Goal: Task Accomplishment & Management: Manage account settings

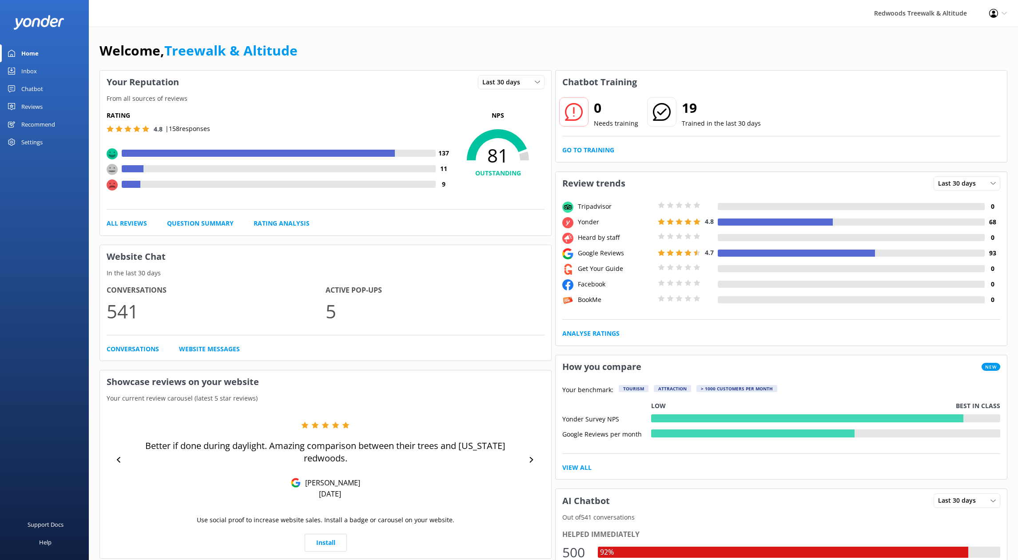
click at [127, 231] on div "Rating 4.8 | 158 responses 137 11 9 NPS 81 OUTSTANDING All Reviews Question Sum…" at bounding box center [325, 169] width 451 height 131
click at [128, 222] on link "All Reviews" at bounding box center [127, 223] width 40 height 10
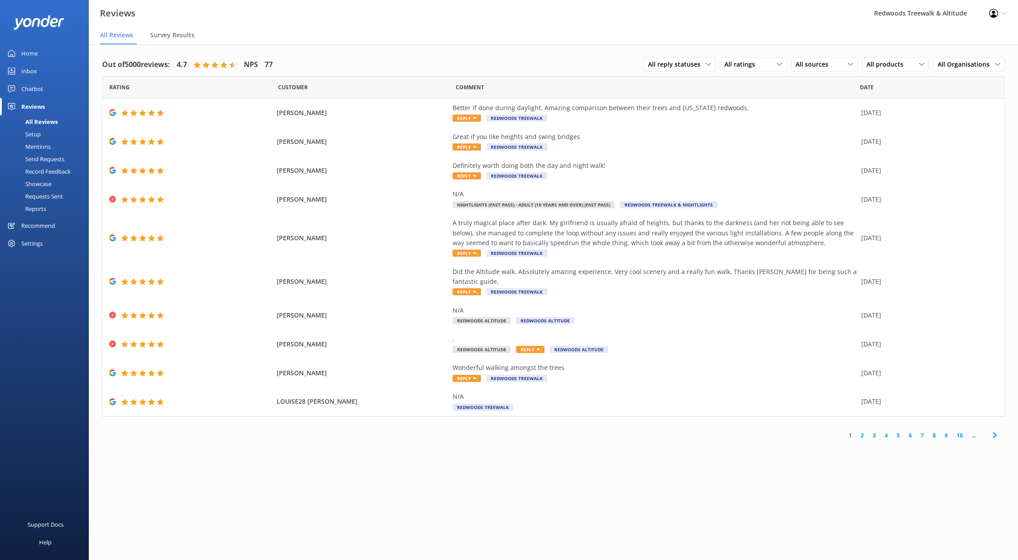
click at [31, 98] on div "Reviews" at bounding box center [33, 107] width 24 height 18
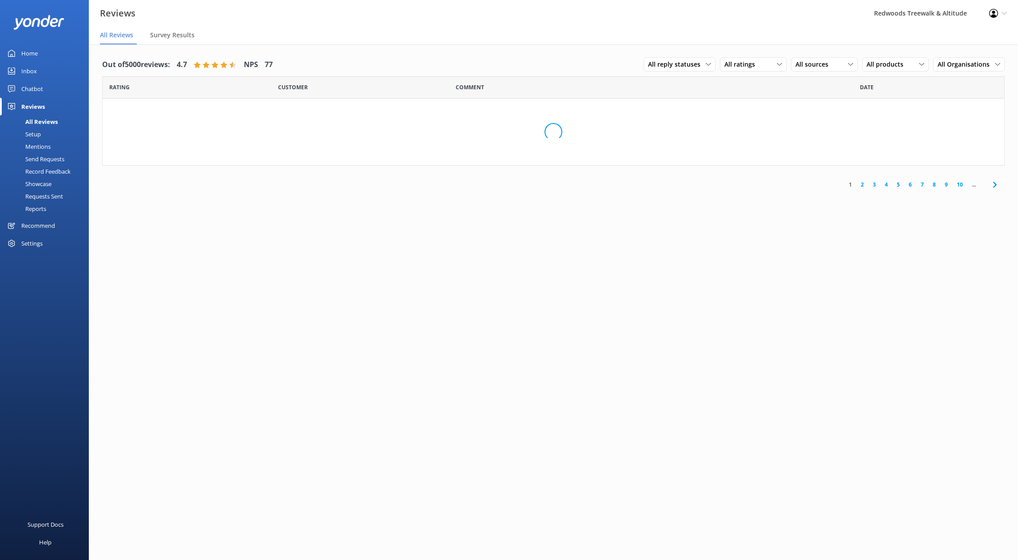
click at [33, 91] on div "Chatbot" at bounding box center [32, 89] width 22 height 18
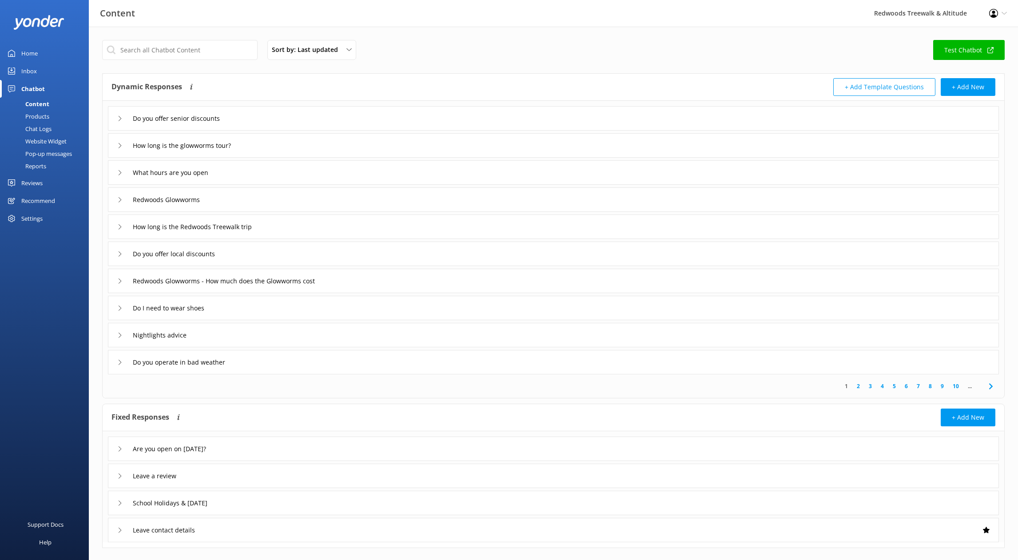
click at [35, 73] on div "Inbox" at bounding box center [29, 71] width 16 height 18
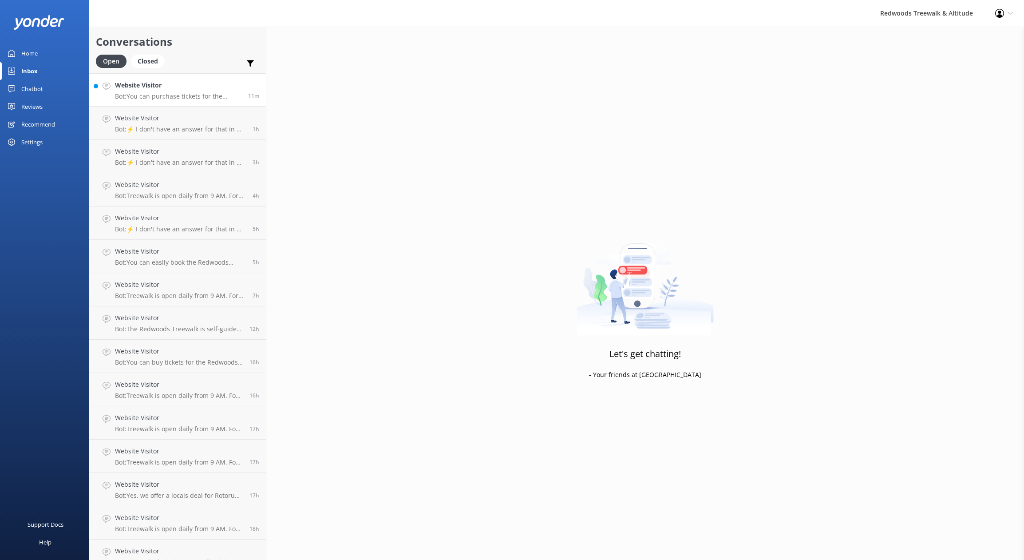
click at [155, 89] on h4 "Website Visitor" at bounding box center [178, 85] width 127 height 10
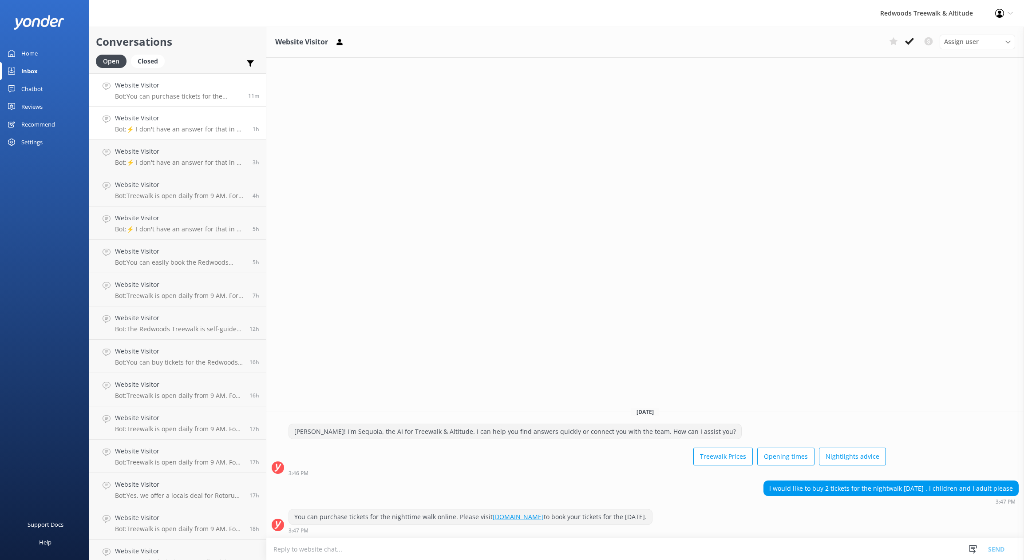
click at [175, 134] on link "Website Visitor Bot: ⚡ I don't have an answer for that in my knowledge base. Pl…" at bounding box center [177, 123] width 177 height 33
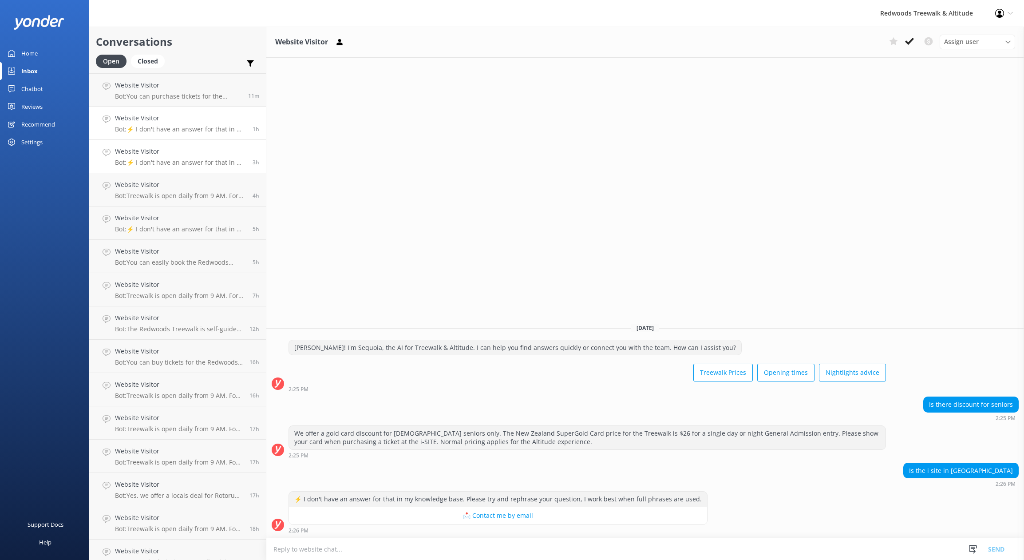
click at [191, 160] on p "Bot: ⚡ I don't have an answer for that in my knowledge base. Please try and rep…" at bounding box center [180, 162] width 131 height 8
